Goal: Answer question/provide support: Share knowledge or assist other users

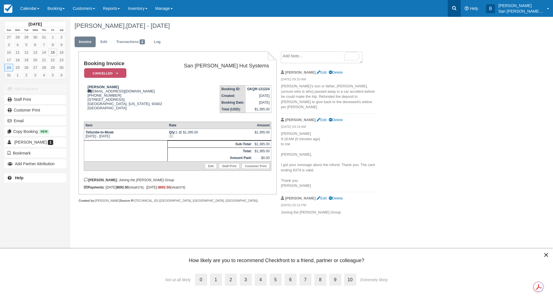
click at [457, 8] on icon at bounding box center [454, 8] width 6 height 6
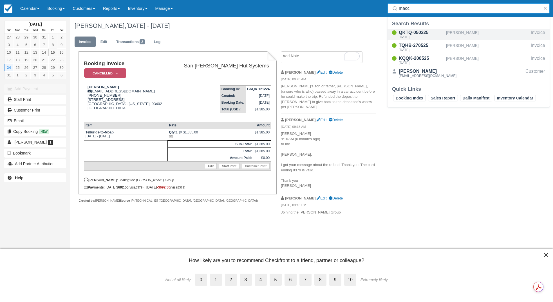
type input "macc"
click at [422, 32] on div "QKTQ-050225" at bounding box center [421, 32] width 45 height 7
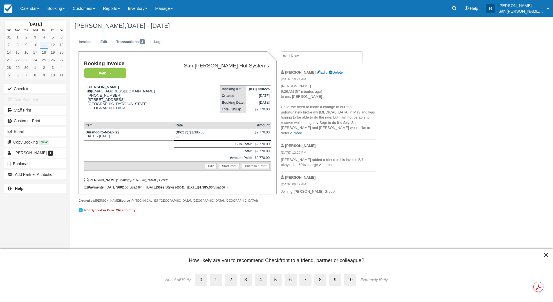
click at [304, 61] on textarea at bounding box center [322, 57] width 82 height 12
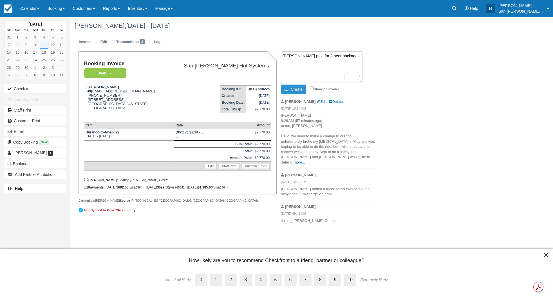
type textarea "Neil Macc paid for 2 beer packages"
click at [300, 91] on button "Create" at bounding box center [293, 90] width 25 height 10
click at [458, 11] on link at bounding box center [454, 8] width 13 height 17
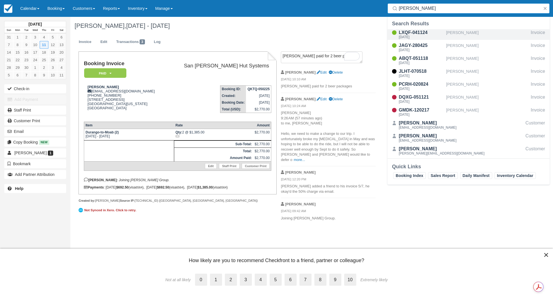
type input "sande"
click at [421, 32] on div "LXQF-041124" at bounding box center [421, 32] width 45 height 7
